Goal: Navigation & Orientation: Go to known website

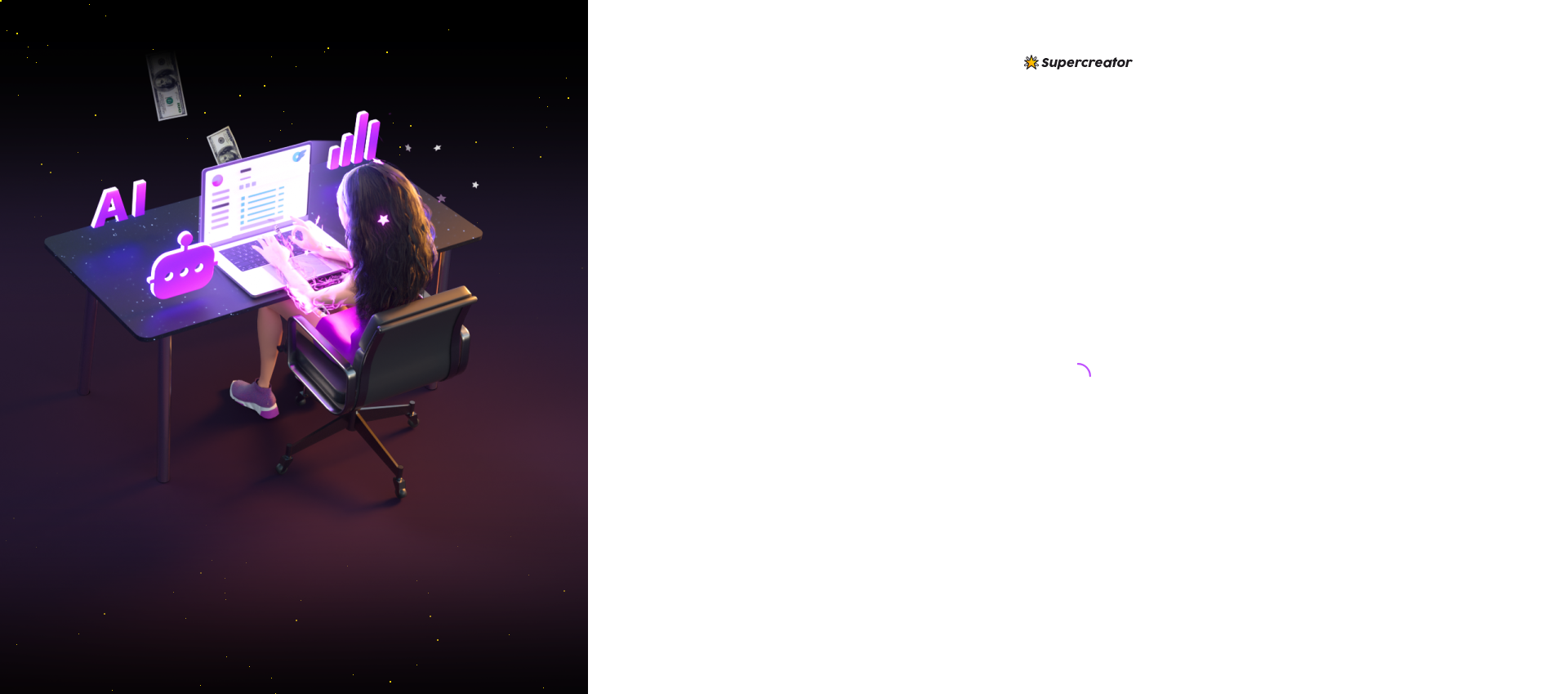
click at [1222, 116] on div at bounding box center [1078, 360] width 365 height 615
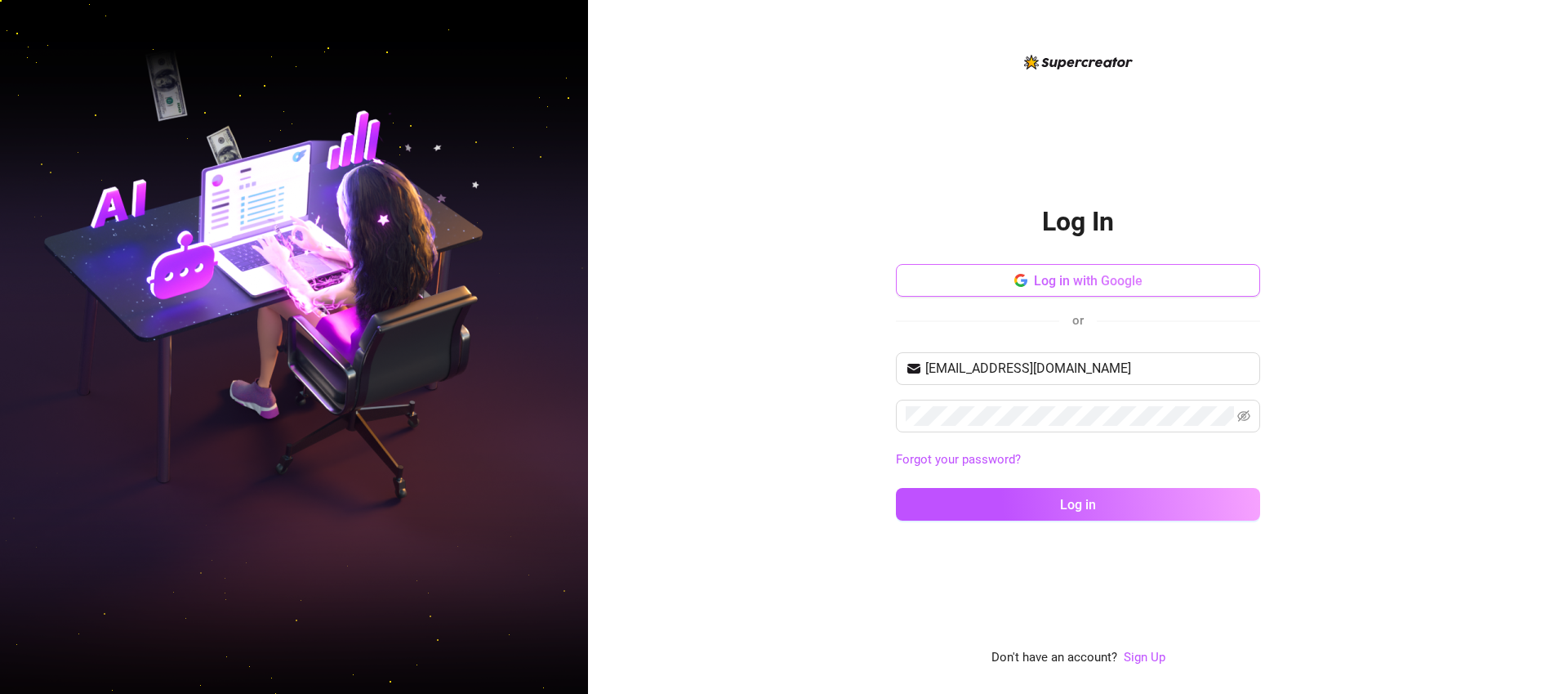
click at [1132, 277] on span "Log in with Google" at bounding box center [1088, 281] width 109 height 16
type input "[EMAIL_ADDRESS][DOMAIN_NAME]"
click at [1066, 278] on span "Log in with Google" at bounding box center [1088, 281] width 109 height 16
